Goal: Task Accomplishment & Management: Manage account settings

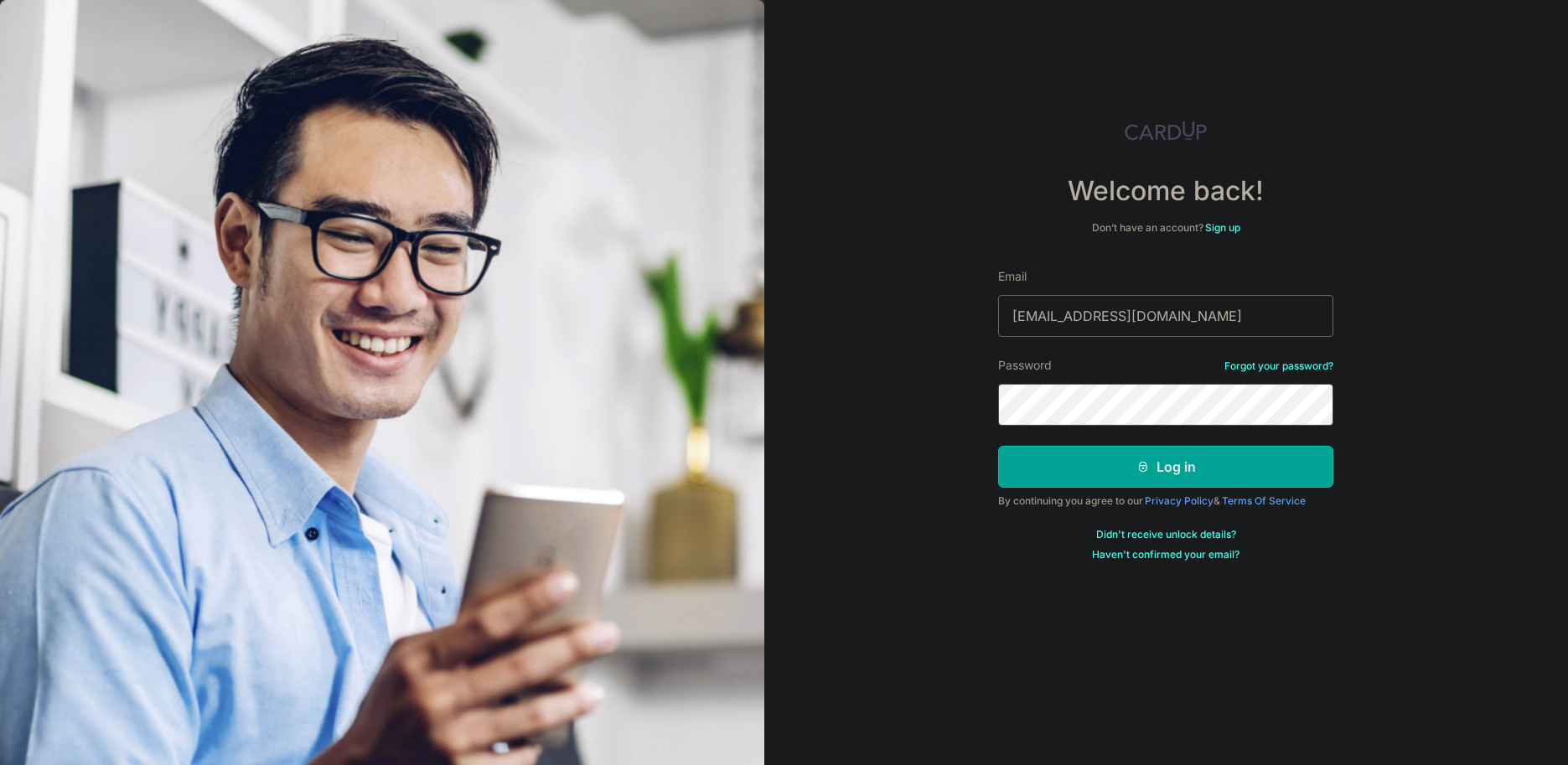
click at [1141, 316] on input "[EMAIL_ADDRESS][DOMAIN_NAME]" at bounding box center [1165, 316] width 336 height 42
type input "[EMAIL_ADDRESS][DOMAIN_NAME]"
click at [1149, 461] on icon "submit" at bounding box center [1143, 467] width 14 height 14
